Goal: Navigation & Orientation: Understand site structure

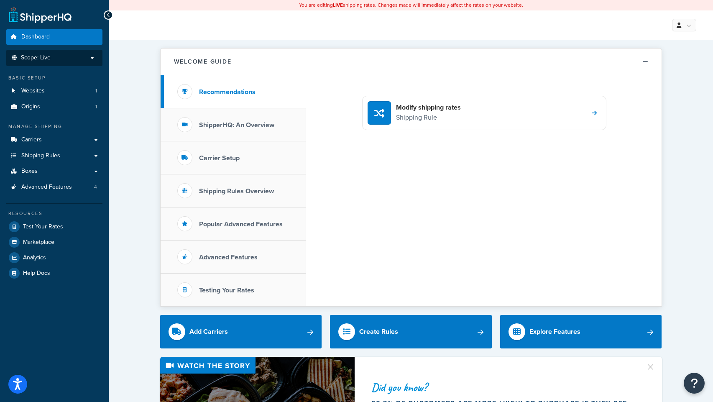
click at [70, 57] on p "Scope: Live" at bounding box center [54, 57] width 89 height 7
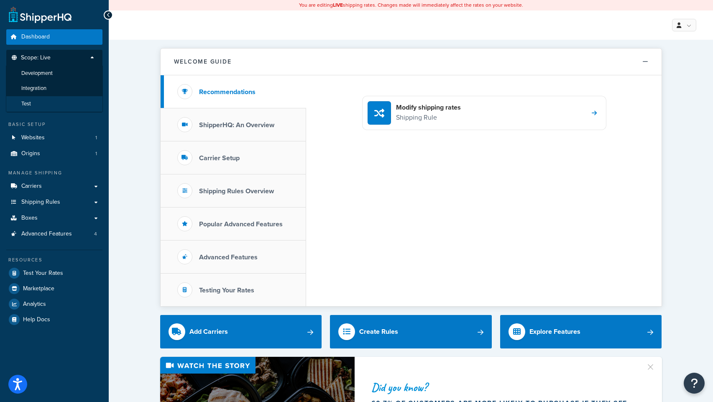
click at [46, 107] on li "Test" at bounding box center [54, 103] width 97 height 15
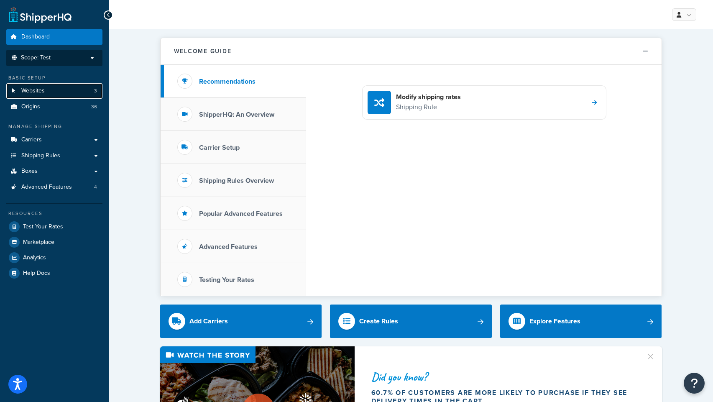
click at [44, 92] on span "Websites" at bounding box center [32, 90] width 23 height 7
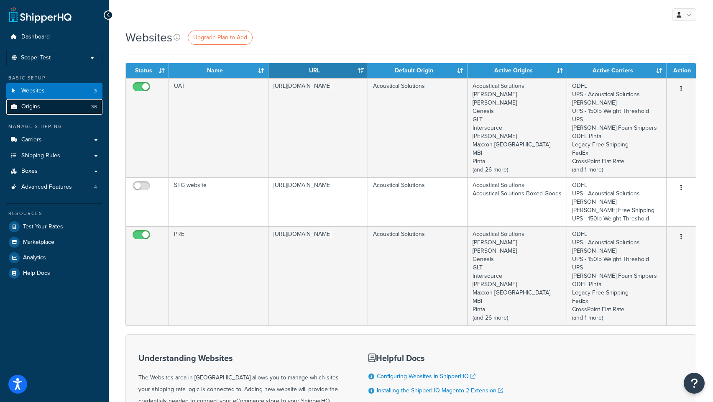
click at [33, 109] on span "Origins" at bounding box center [30, 106] width 19 height 7
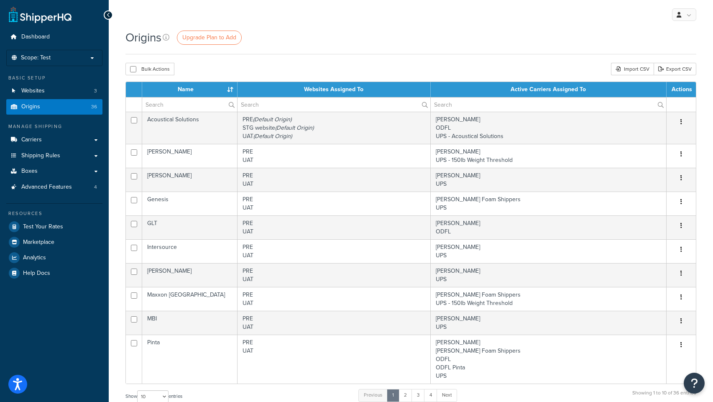
scroll to position [5, 0]
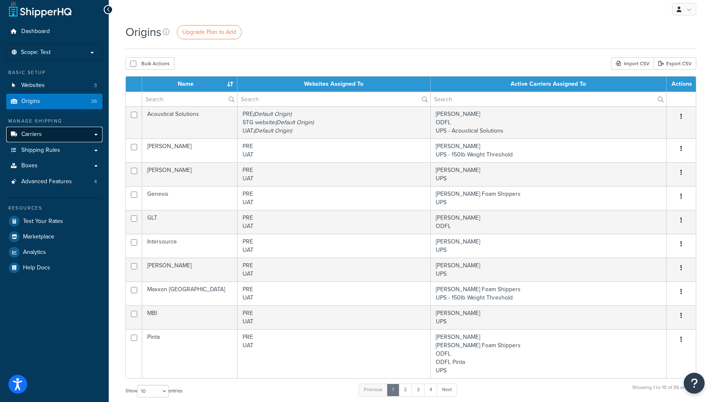
click at [32, 133] on span "Carriers" at bounding box center [31, 134] width 20 height 7
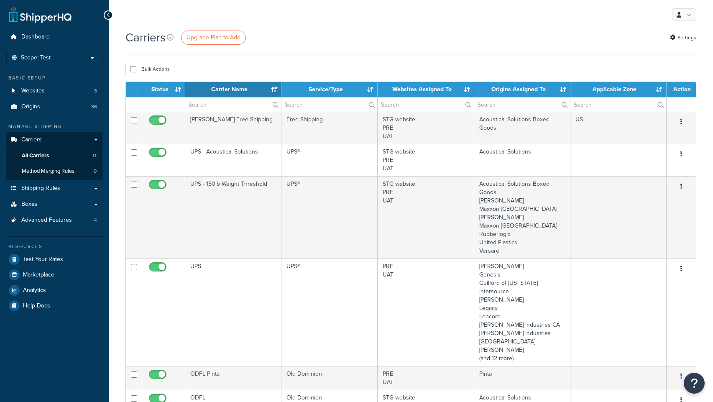
select select "15"
click at [38, 189] on span "Shipping Rules" at bounding box center [40, 188] width 39 height 7
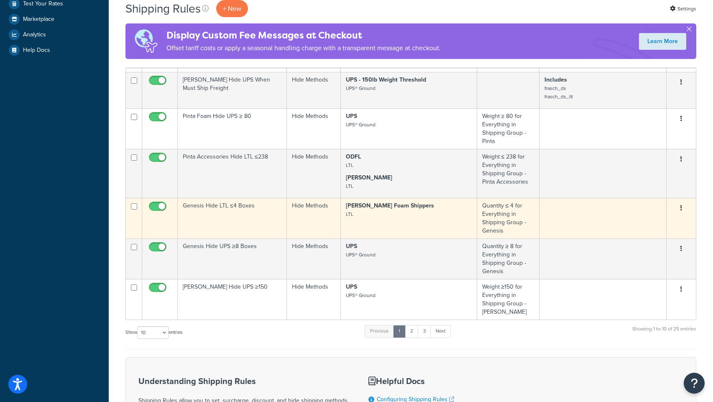
scroll to position [75, 0]
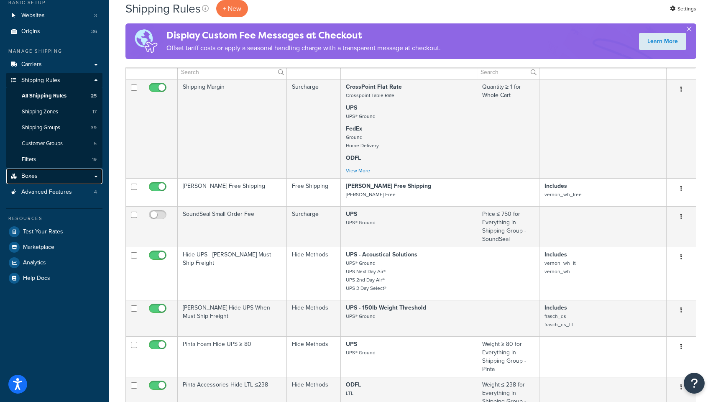
click at [33, 176] on span "Boxes" at bounding box center [29, 176] width 16 height 7
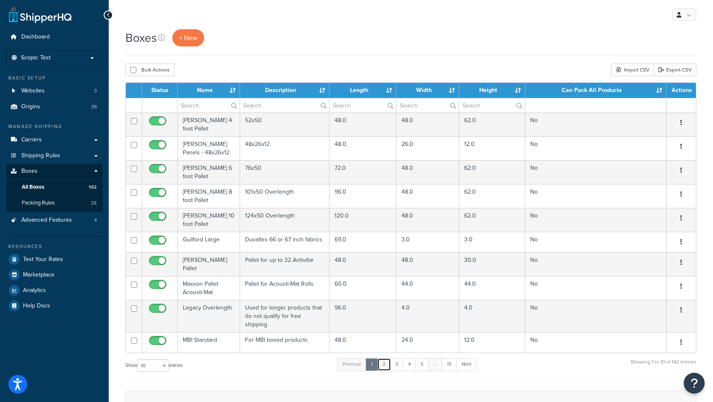
click at [387, 358] on link "2" at bounding box center [384, 364] width 14 height 13
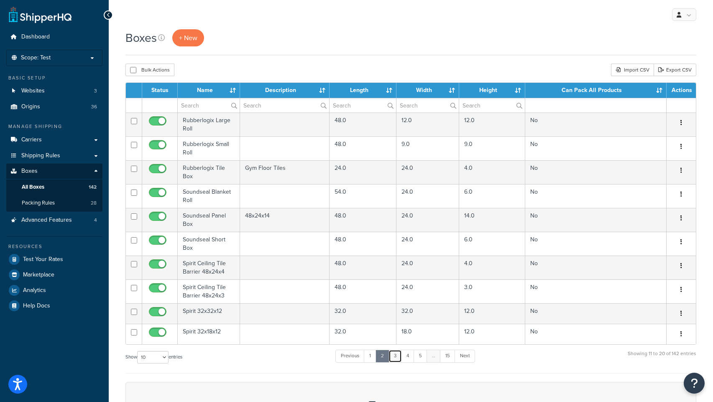
click at [398, 356] on link "3" at bounding box center [395, 356] width 13 height 13
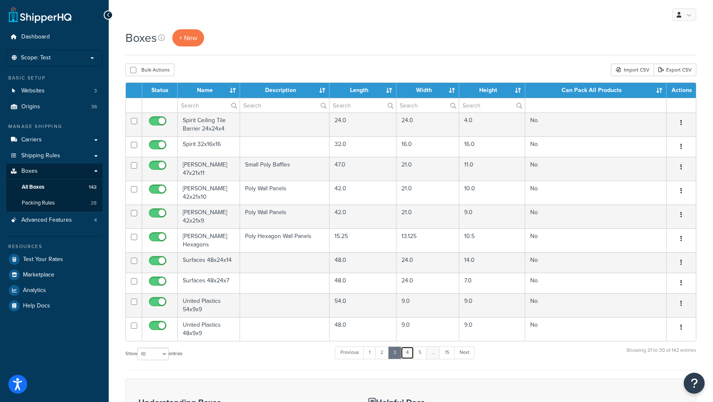
click at [411, 346] on link "4" at bounding box center [407, 352] width 13 height 13
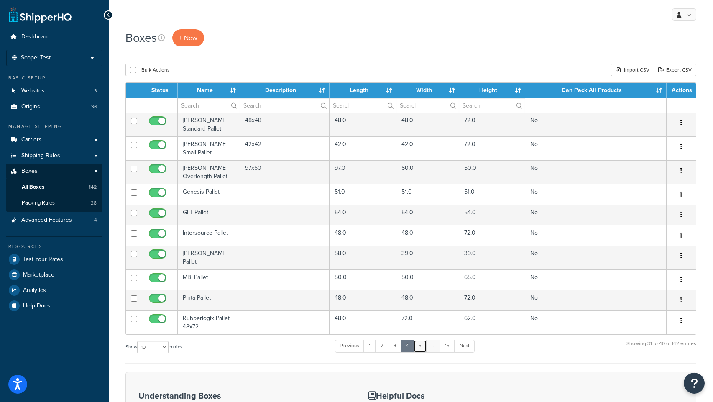
click at [420, 341] on link "5" at bounding box center [420, 346] width 14 height 13
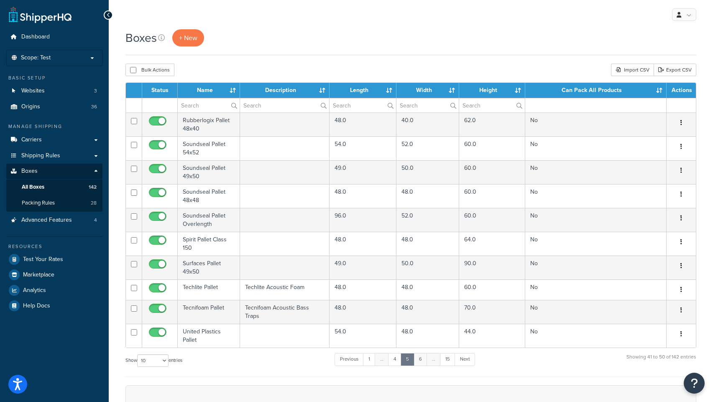
click at [420, 360] on link "6" at bounding box center [421, 359] width 14 height 13
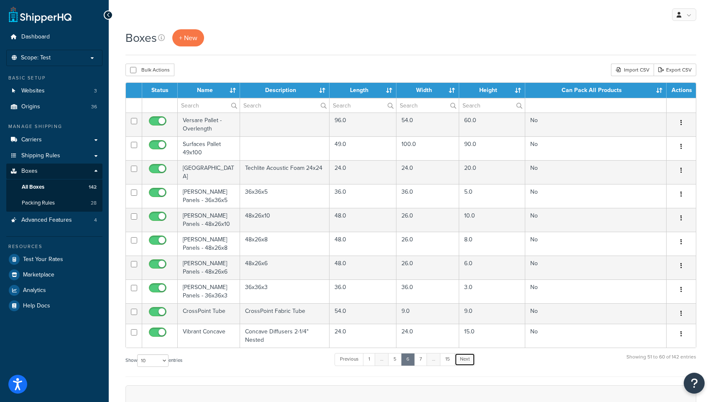
click at [463, 354] on link "Next" at bounding box center [465, 359] width 20 height 13
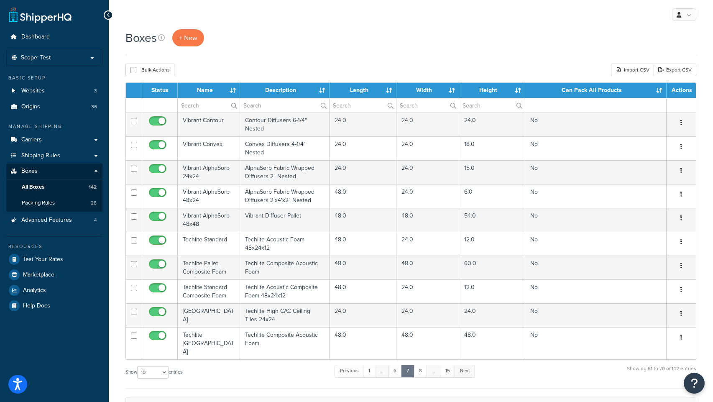
click at [465, 365] on link "Next" at bounding box center [465, 371] width 20 height 13
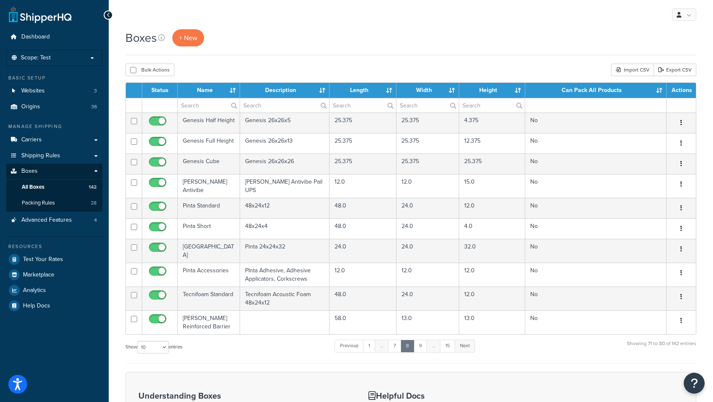
click at [460, 340] on link "Next" at bounding box center [465, 346] width 20 height 13
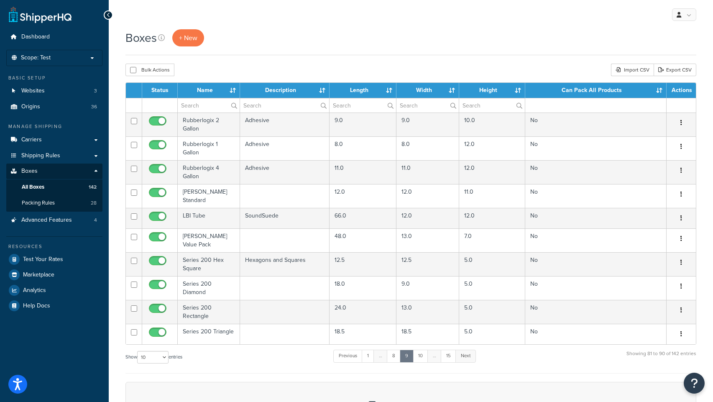
click at [470, 351] on link "Next" at bounding box center [465, 356] width 20 height 13
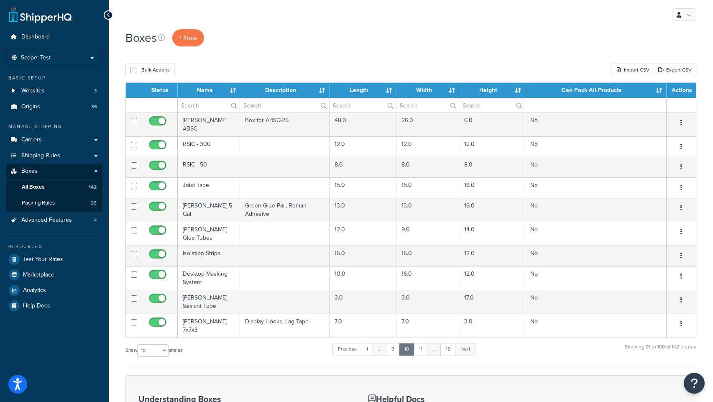
click at [470, 351] on link "Next" at bounding box center [465, 349] width 20 height 13
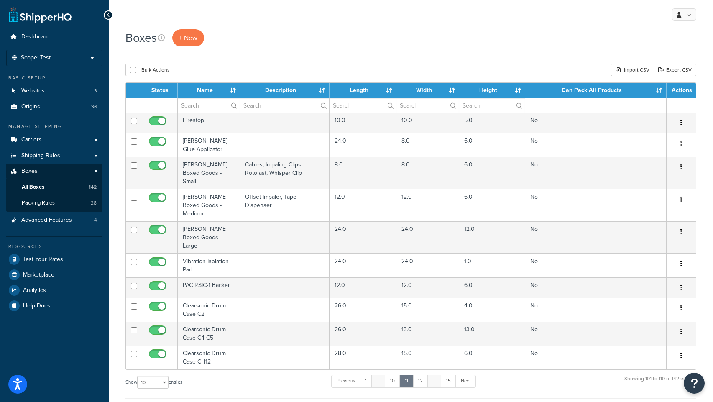
click at [470, 375] on link "Next" at bounding box center [465, 381] width 20 height 13
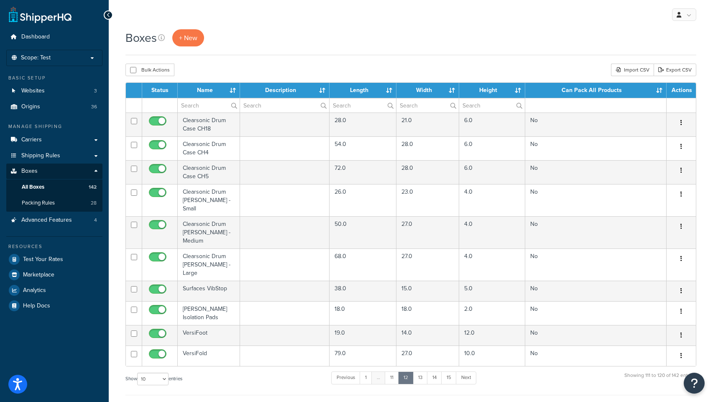
click at [470, 371] on link "Next" at bounding box center [466, 377] width 20 height 13
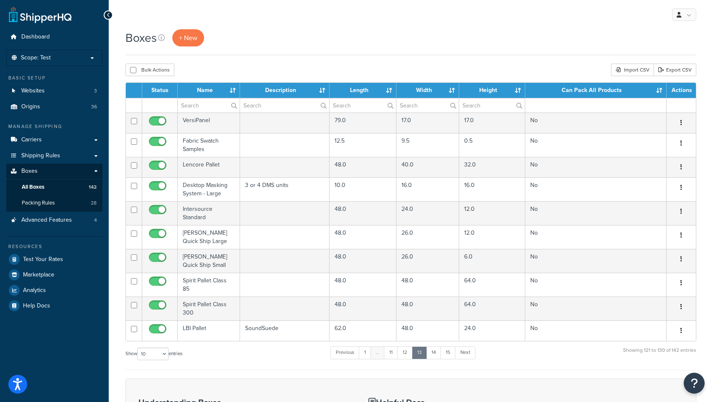
click at [470, 351] on link "Next" at bounding box center [465, 352] width 20 height 13
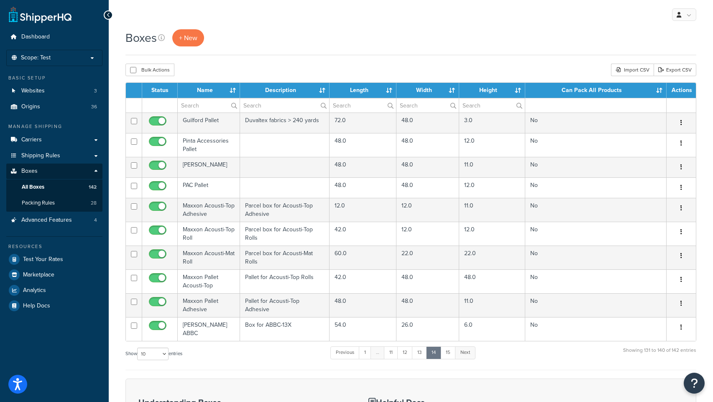
click at [470, 351] on link "Next" at bounding box center [465, 352] width 20 height 13
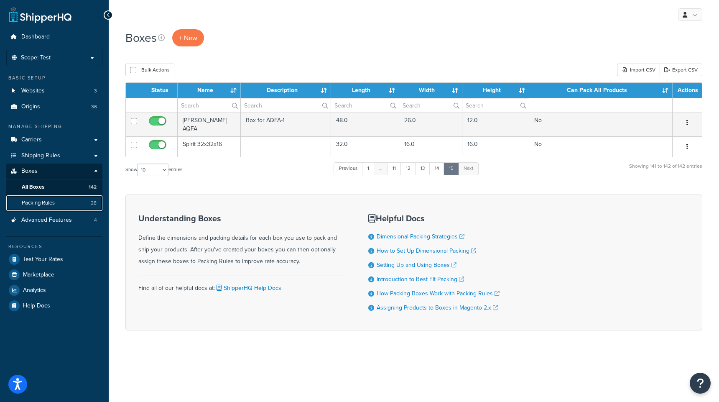
click at [34, 202] on span "Packing Rules" at bounding box center [38, 202] width 33 height 7
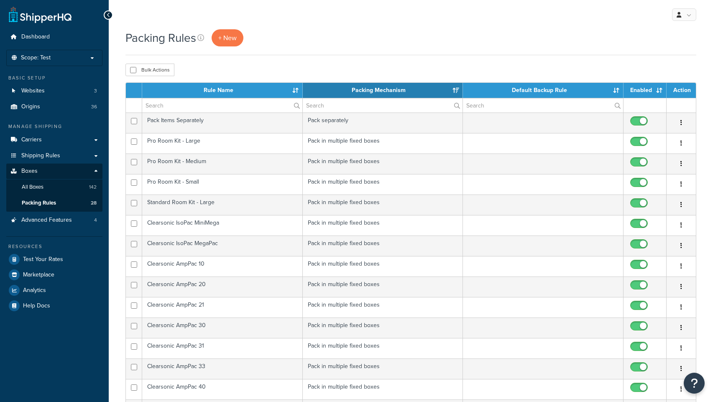
select select "15"
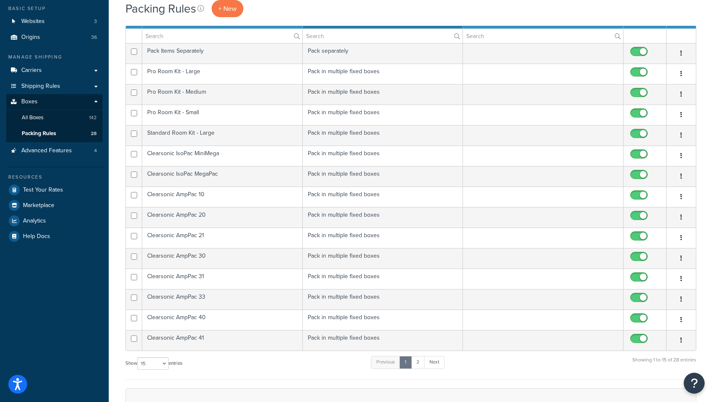
scroll to position [64, 0]
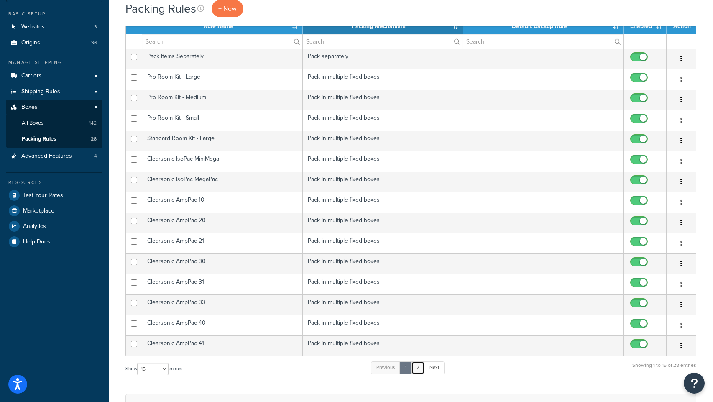
click at [419, 367] on link "2" at bounding box center [418, 367] width 14 height 13
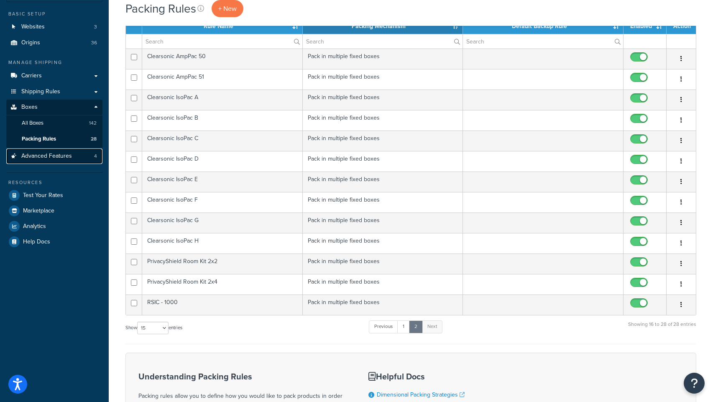
click at [52, 158] on span "Advanced Features" at bounding box center [46, 156] width 51 height 7
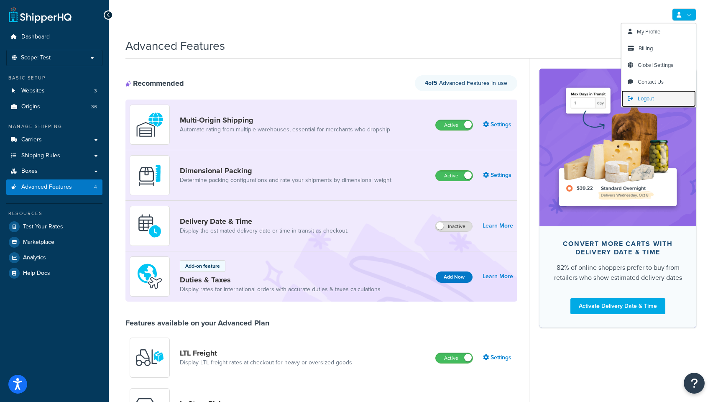
click at [648, 99] on span "Logout" at bounding box center [646, 99] width 16 height 8
